Goal: Task Accomplishment & Management: Manage account settings

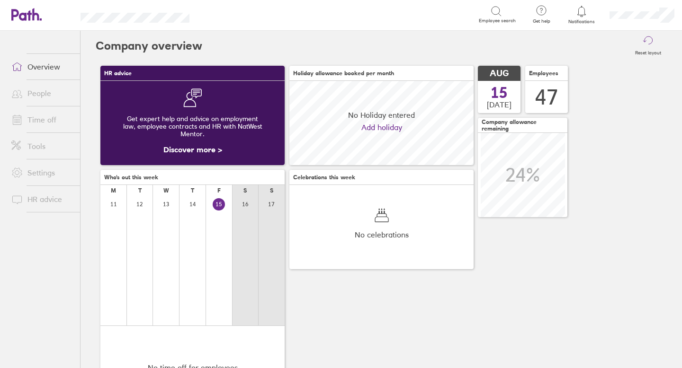
scroll to position [84, 184]
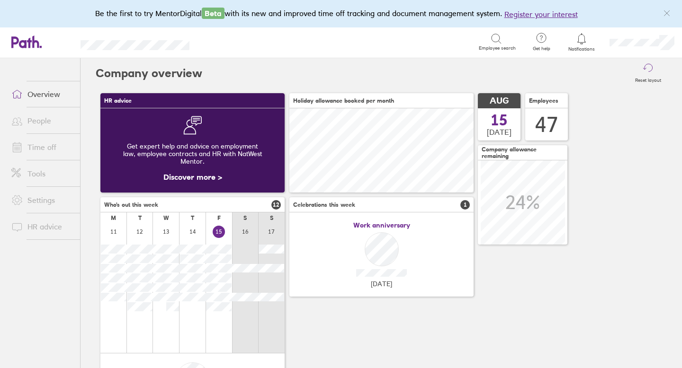
click at [49, 144] on link "Time off" at bounding box center [42, 147] width 76 height 19
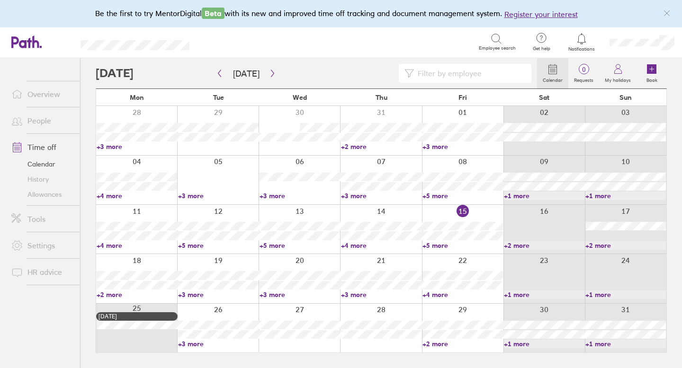
click at [39, 122] on link "People" at bounding box center [42, 120] width 76 height 19
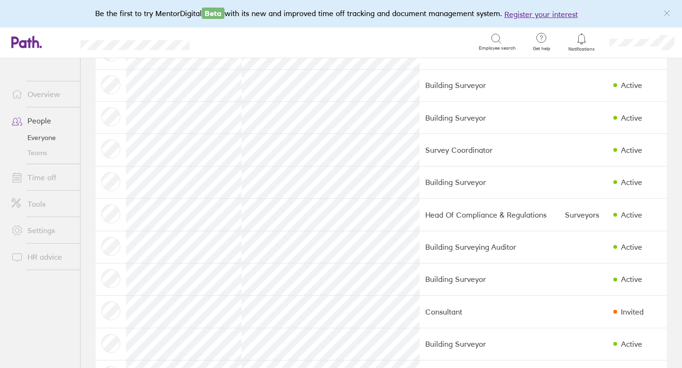
scroll to position [431, 0]
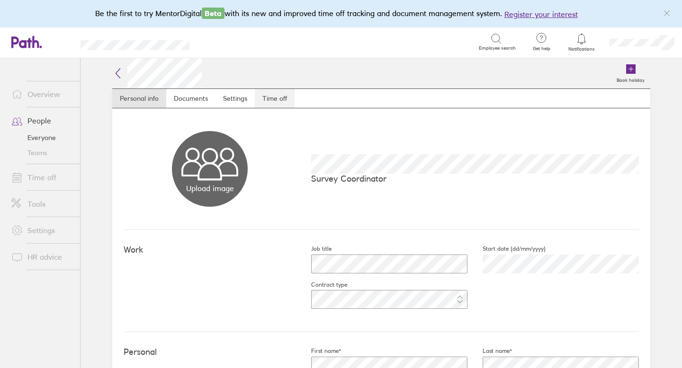
click at [278, 97] on link "Time off" at bounding box center [275, 98] width 40 height 19
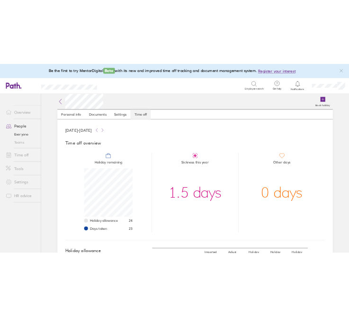
scroll to position [95, 95]
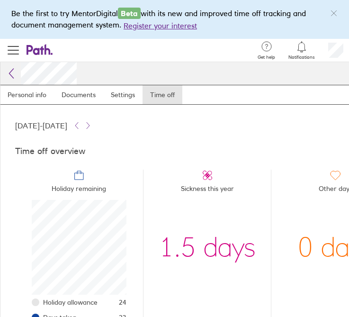
click at [11, 71] on icon at bounding box center [11, 73] width 4 height 9
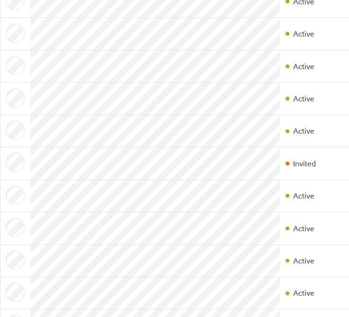
scroll to position [599, 0]
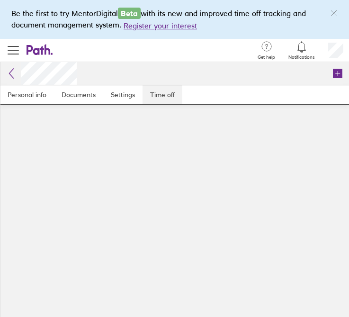
click at [158, 98] on link "Time off" at bounding box center [162, 94] width 40 height 19
click at [164, 98] on link "Time off" at bounding box center [162, 94] width 40 height 19
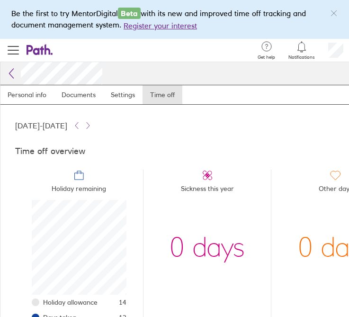
scroll to position [95, 95]
click at [12, 71] on icon at bounding box center [11, 73] width 11 height 11
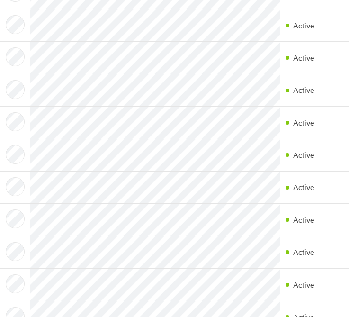
scroll to position [1149, 0]
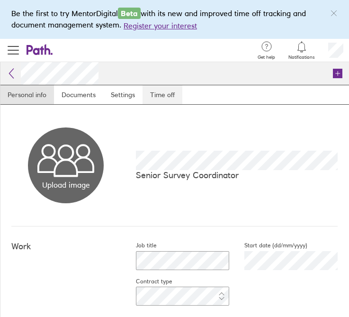
click at [162, 93] on link "Time off" at bounding box center [162, 94] width 40 height 19
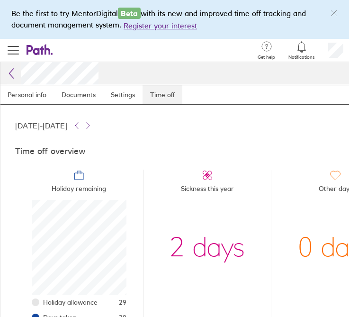
scroll to position [95, 95]
click at [9, 73] on icon at bounding box center [11, 73] width 4 height 9
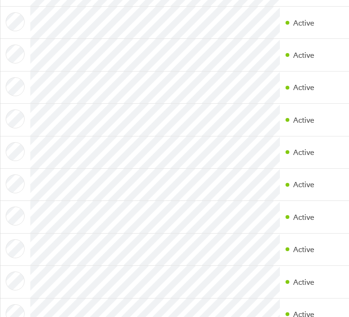
scroll to position [1128, 0]
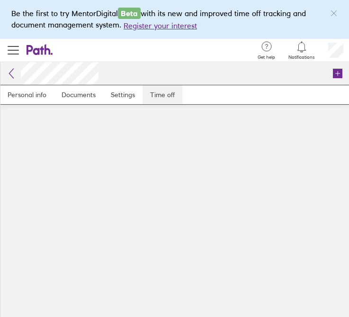
click at [166, 98] on link "Time off" at bounding box center [162, 94] width 40 height 19
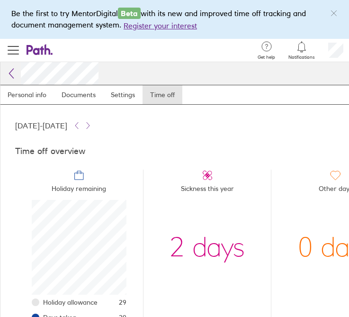
scroll to position [95, 95]
click at [12, 71] on icon at bounding box center [11, 73] width 11 height 11
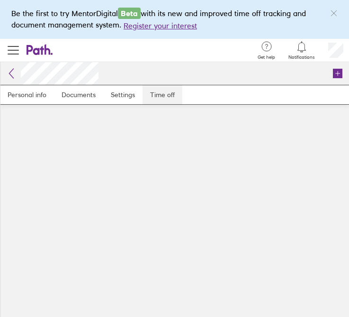
click at [160, 93] on link "Time off" at bounding box center [162, 94] width 40 height 19
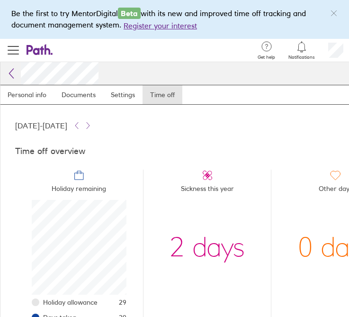
scroll to position [95, 95]
click at [14, 74] on icon at bounding box center [11, 73] width 11 height 11
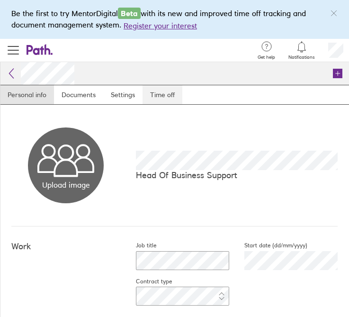
click at [175, 97] on link "Time off" at bounding box center [162, 94] width 40 height 19
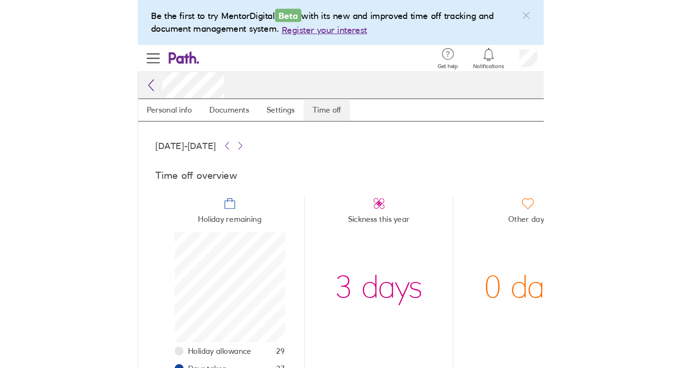
scroll to position [95, 95]
